Goal: Transaction & Acquisition: Download file/media

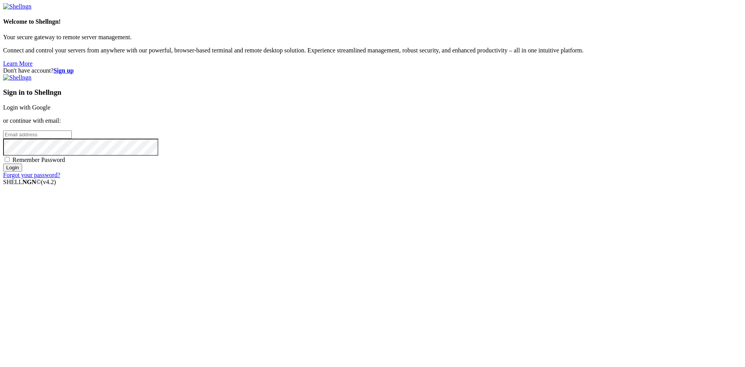
type input "[EMAIL_ADDRESS][DOMAIN_NAME]"
click at [65, 163] on span "Remember Password" at bounding box center [38, 159] width 53 height 7
click at [10, 162] on input "Remember Password" at bounding box center [7, 159] width 5 height 5
checkbox input "true"
click at [22, 171] on input "Login" at bounding box center [12, 167] width 19 height 8
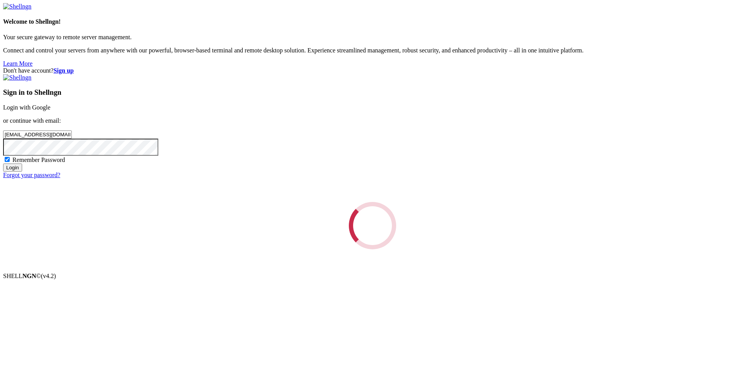
click at [441, 249] on div "Loading..." at bounding box center [372, 225] width 739 height 47
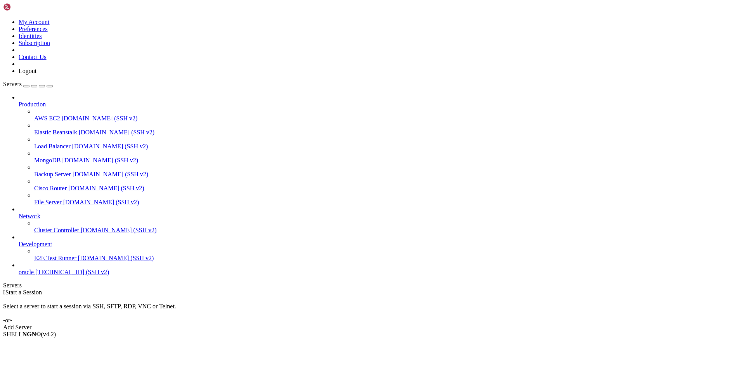
click at [34, 275] on span "oracle" at bounding box center [26, 271] width 15 height 7
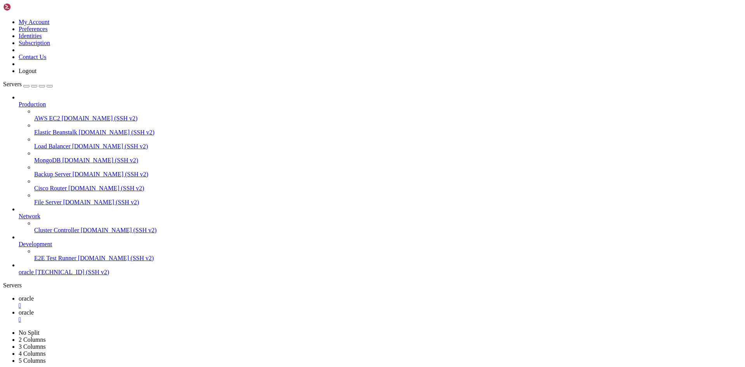
click at [34, 295] on span "oracle" at bounding box center [26, 298] width 15 height 7
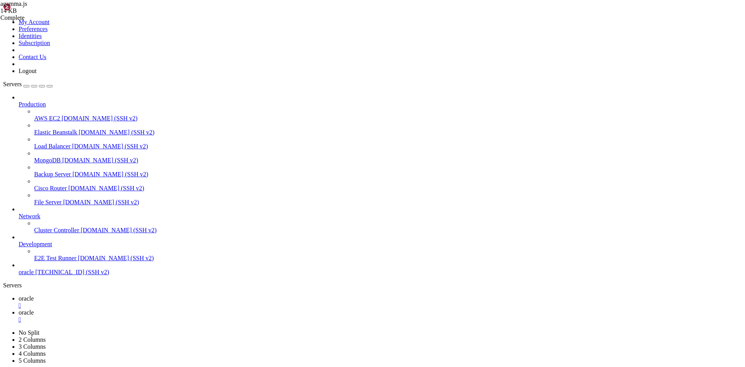
scroll to position [554, 0]
click at [34, 309] on span "oracle" at bounding box center [26, 312] width 15 height 7
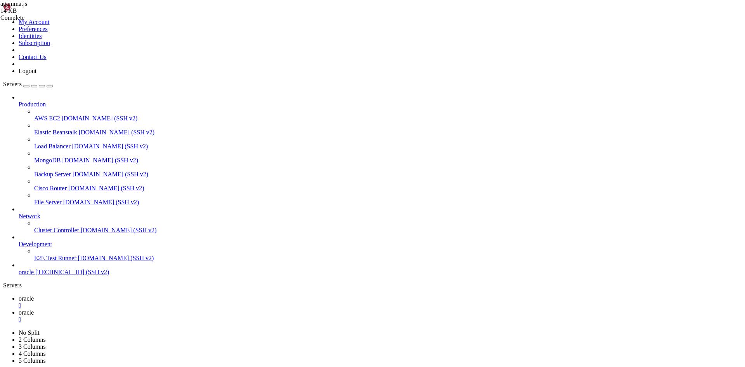
type input "/home/ubuntu/nodejs"
click at [34, 295] on span "oracle" at bounding box center [26, 298] width 15 height 7
click at [34, 309] on span "oracle" at bounding box center [26, 312] width 15 height 7
